Goal: Task Accomplishment & Management: Manage account settings

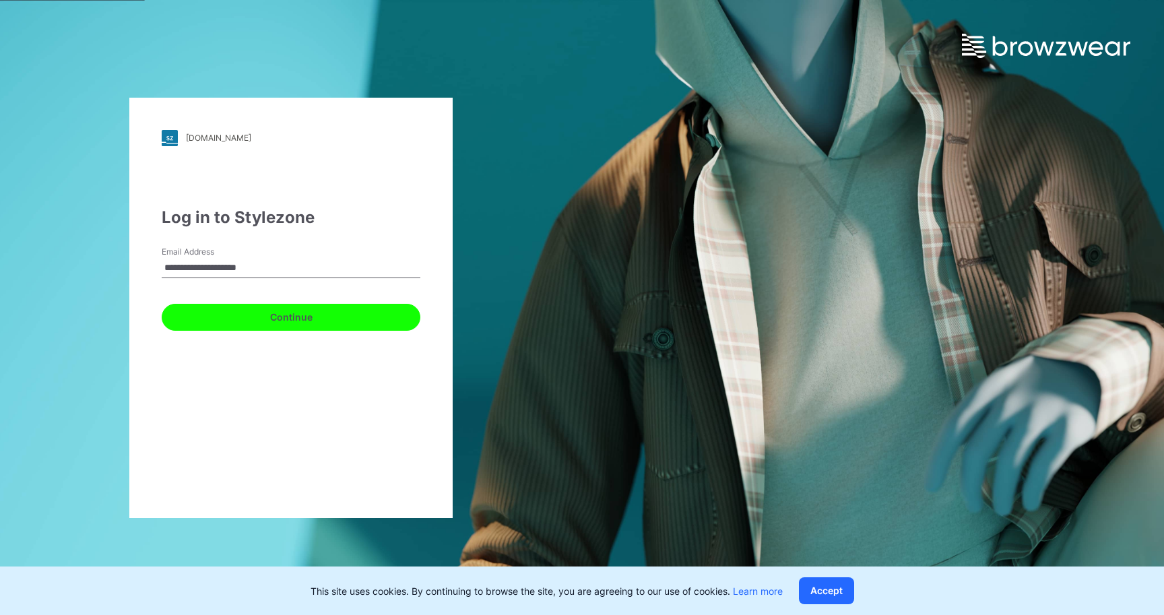
click at [412, 310] on button "Continue" at bounding box center [291, 317] width 259 height 27
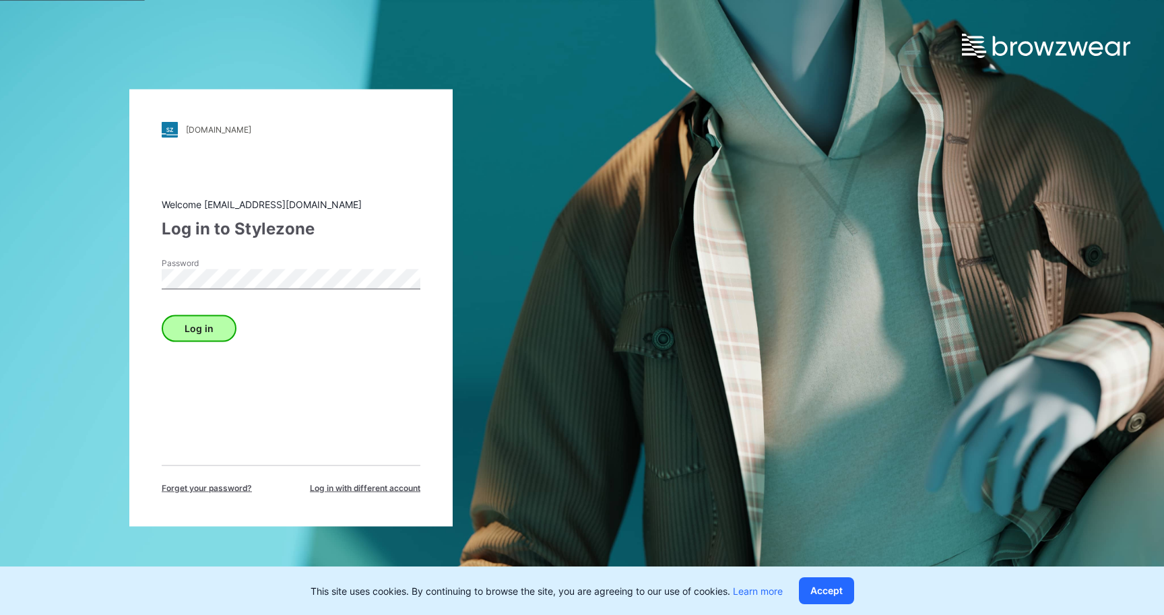
click at [207, 331] on div "Log in" at bounding box center [291, 325] width 259 height 32
click at [195, 329] on button "Log in" at bounding box center [199, 327] width 75 height 27
